Goal: Transaction & Acquisition: Obtain resource

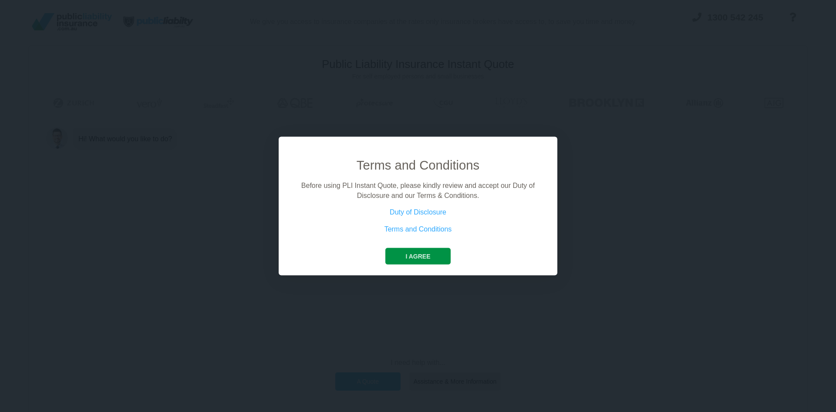
click at [432, 257] on button "I agree" at bounding box center [418, 256] width 65 height 17
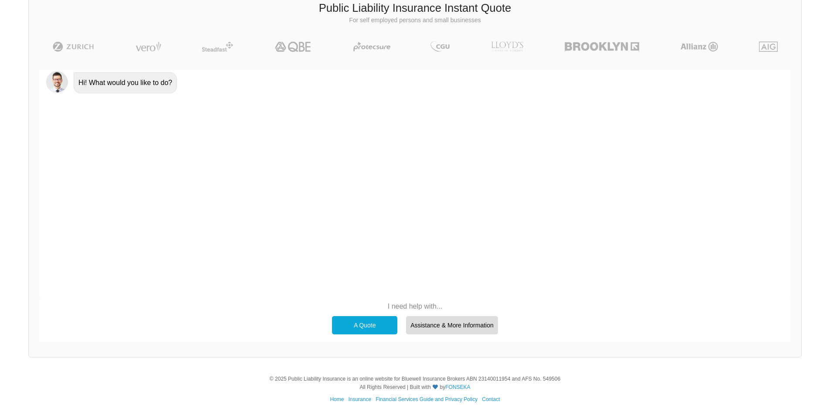
scroll to position [60, 0]
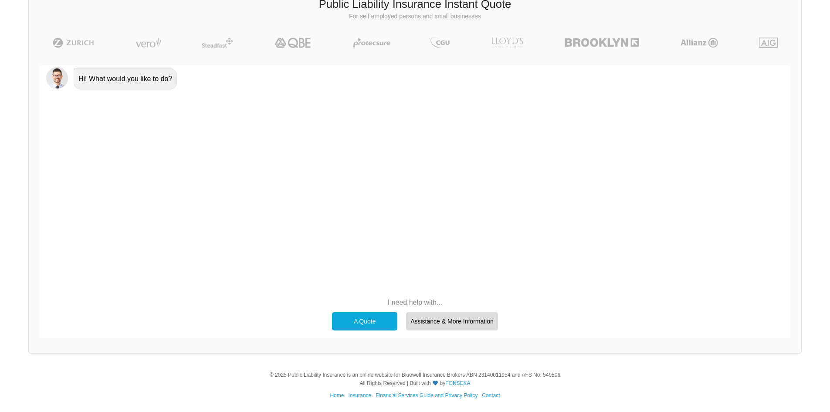
click at [357, 318] on div "A Quote" at bounding box center [364, 321] width 65 height 18
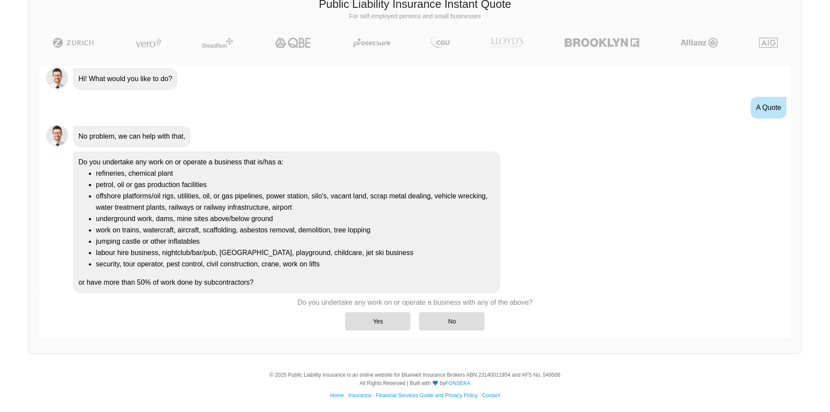
scroll to position [1, 0]
click at [464, 321] on div "No" at bounding box center [451, 321] width 65 height 18
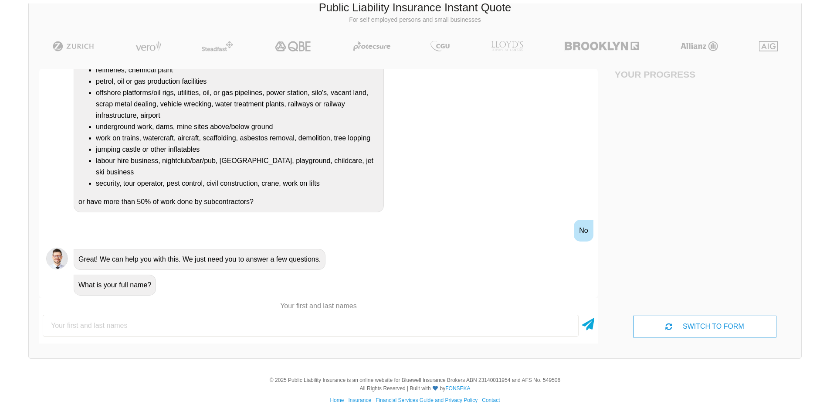
scroll to position [60, 0]
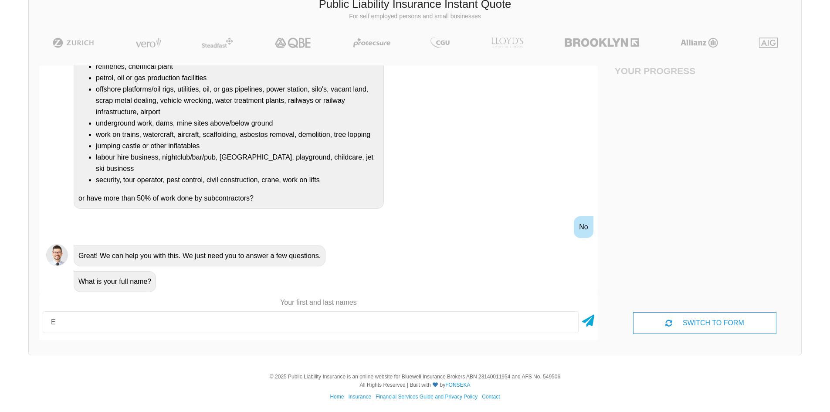
type input "[PERSON_NAME]"
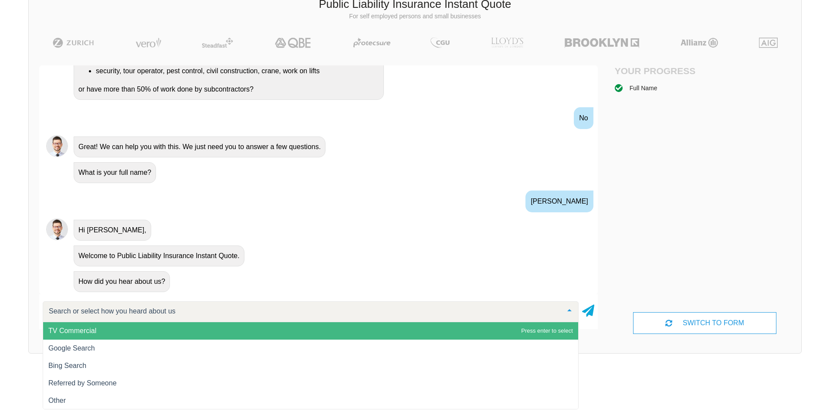
scroll to position [0, 0]
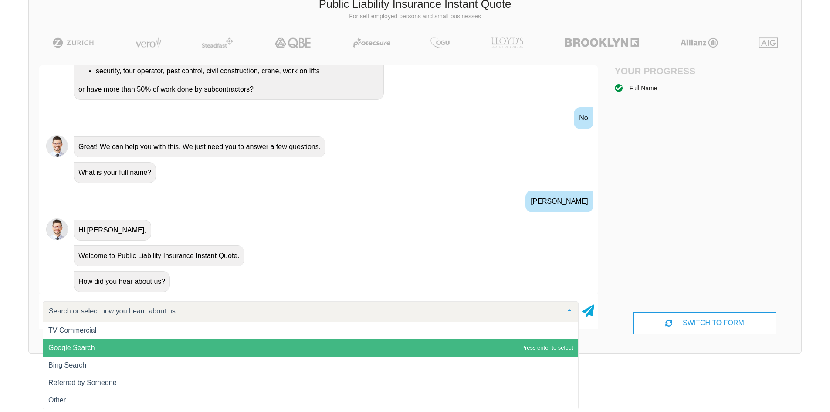
click at [85, 344] on span "Google Search" at bounding box center [71, 347] width 47 height 7
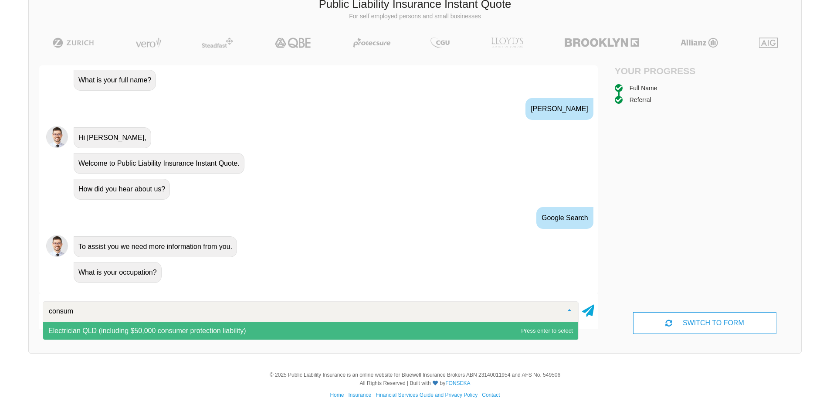
scroll to position [0, 0]
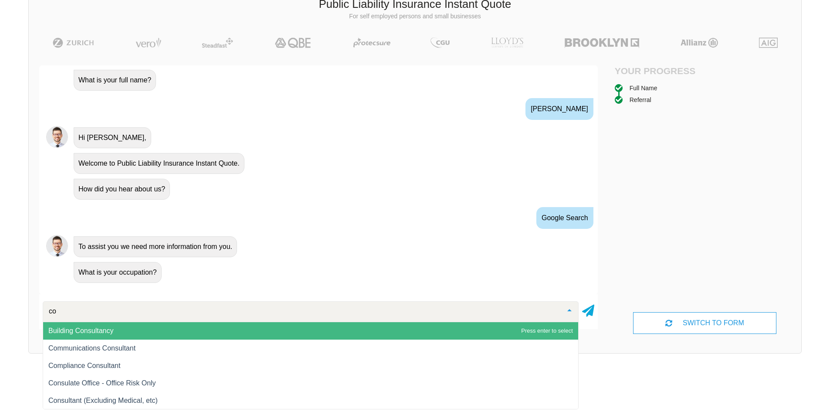
type input "c"
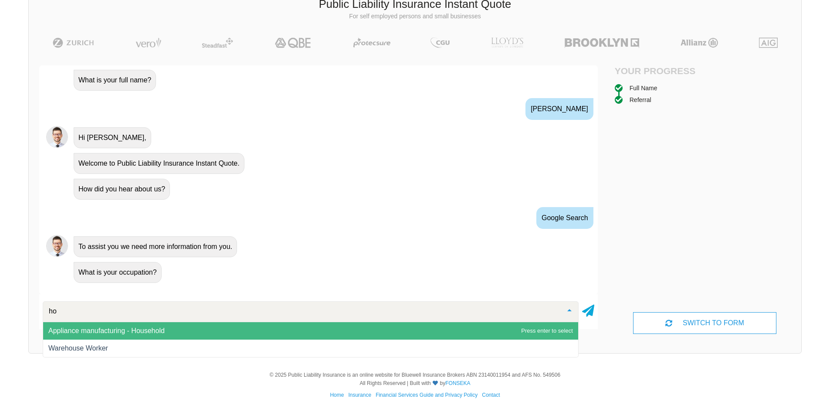
type input "h"
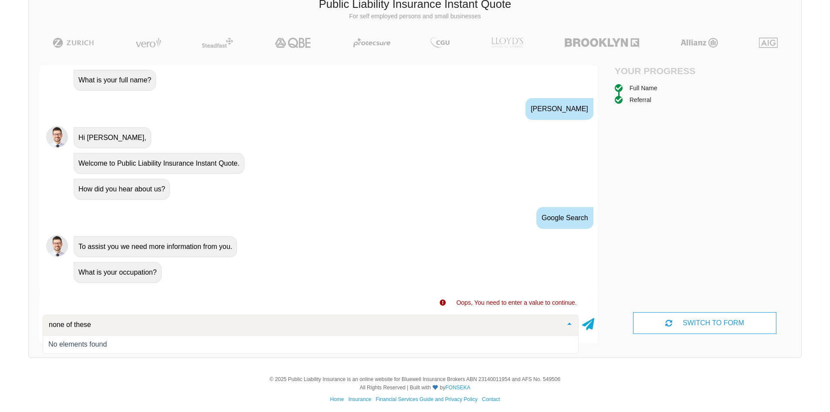
drag, startPoint x: 103, startPoint y: 338, endPoint x: 92, endPoint y: 323, distance: 18.0
click at [103, 337] on span "No elements found" at bounding box center [310, 343] width 535 height 17
drag, startPoint x: 71, startPoint y: 321, endPoint x: 0, endPoint y: 314, distance: 71.4
click at [0, 314] on div "We give you access to insurance companies at the rates only insurance brokers h…" at bounding box center [415, 153] width 830 height 426
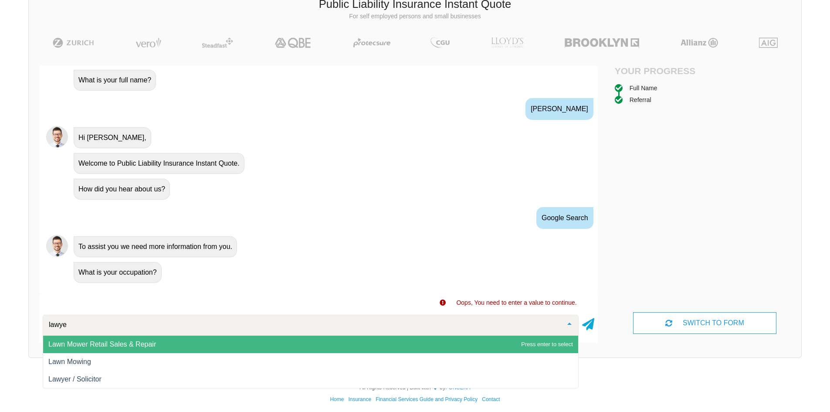
type input "lawyer"
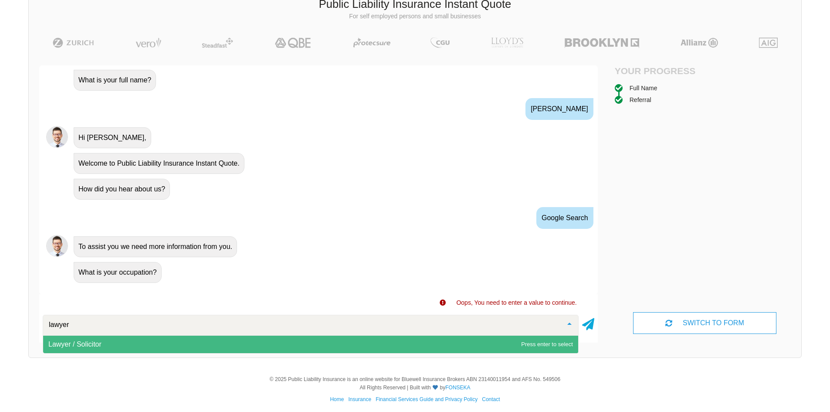
click at [69, 344] on span "Lawyer / Solicitor" at bounding box center [74, 343] width 53 height 7
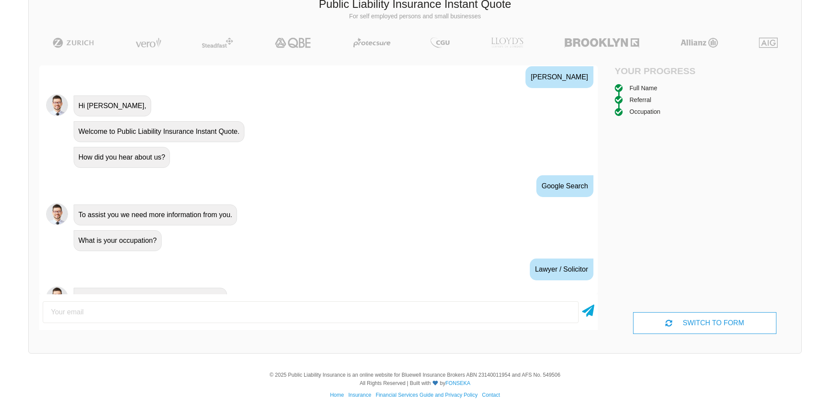
scroll to position [356, 0]
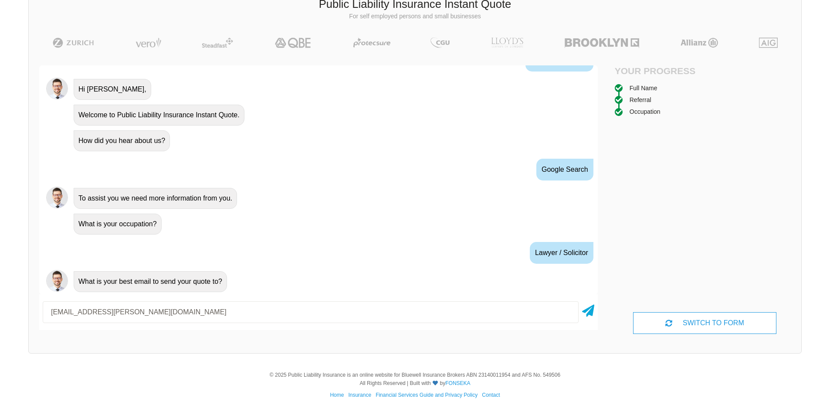
type input "[EMAIL_ADDRESS][PERSON_NAME][DOMAIN_NAME]"
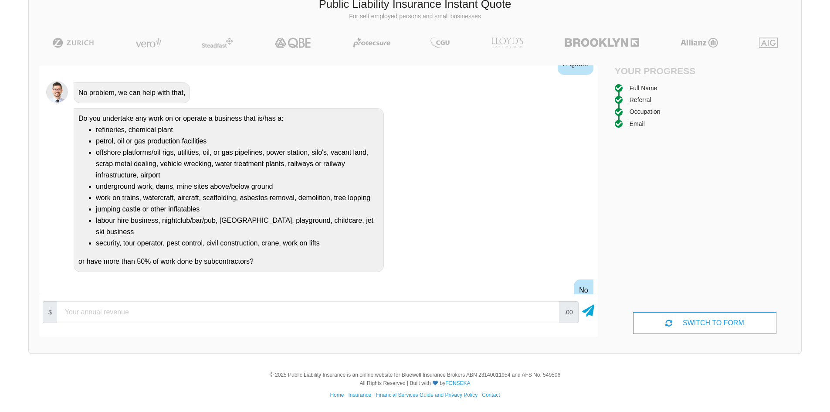
scroll to position [174, 0]
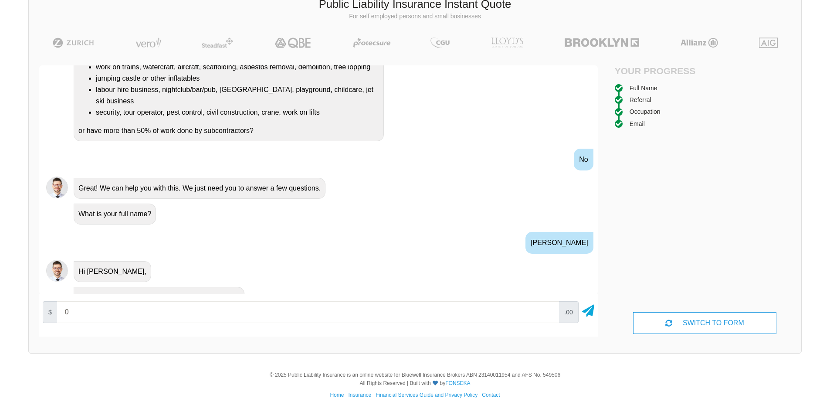
type input "0"
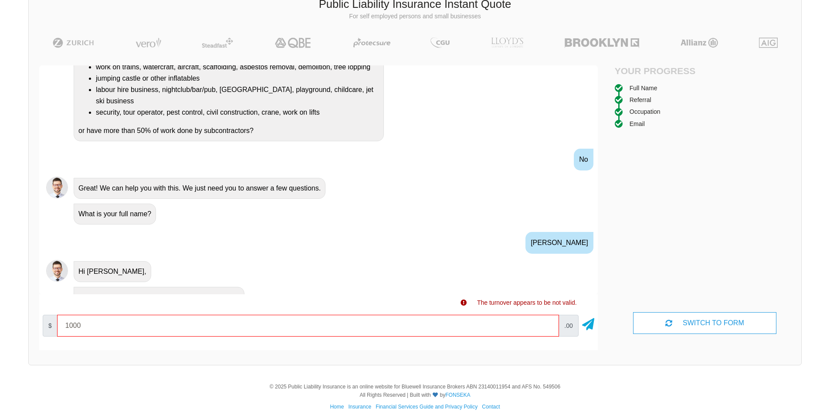
type input "1000"
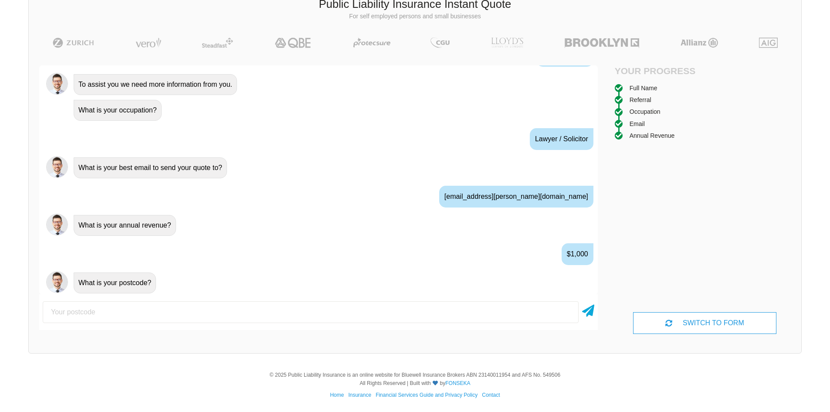
scroll to position [471, 0]
type input "4501"
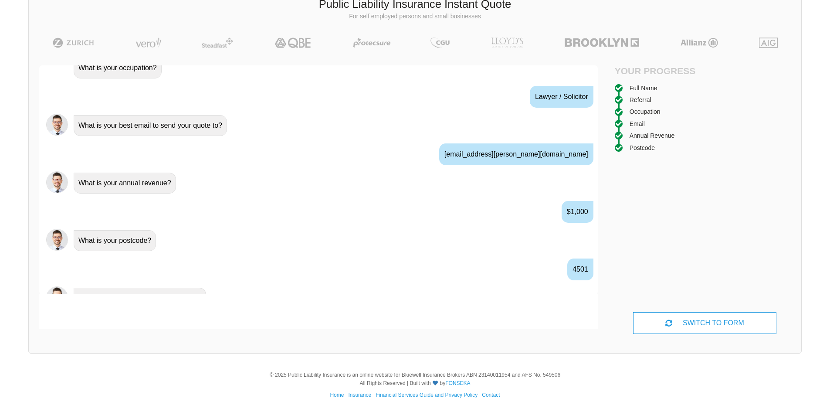
scroll to position [529, 0]
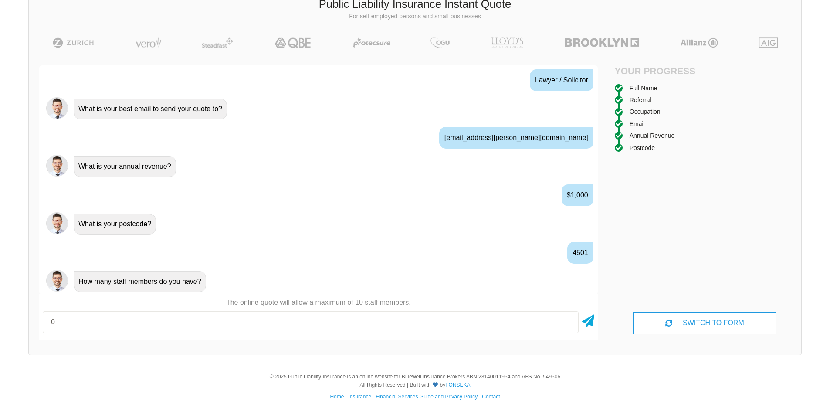
type input "0"
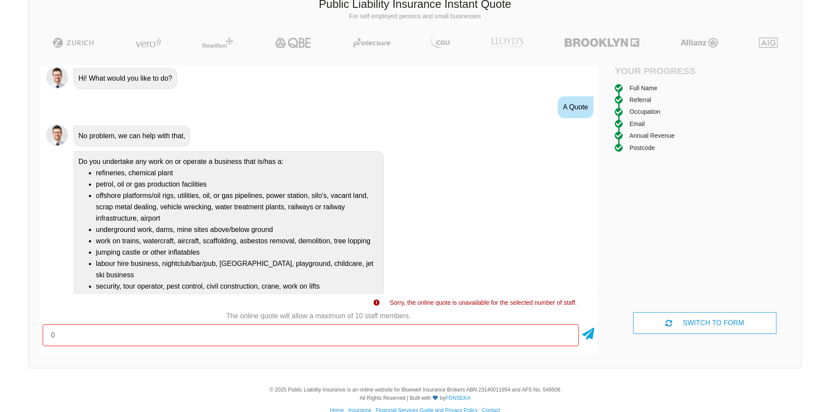
scroll to position [0, 0]
